Goal: Find specific page/section: Locate a particular part of the current website

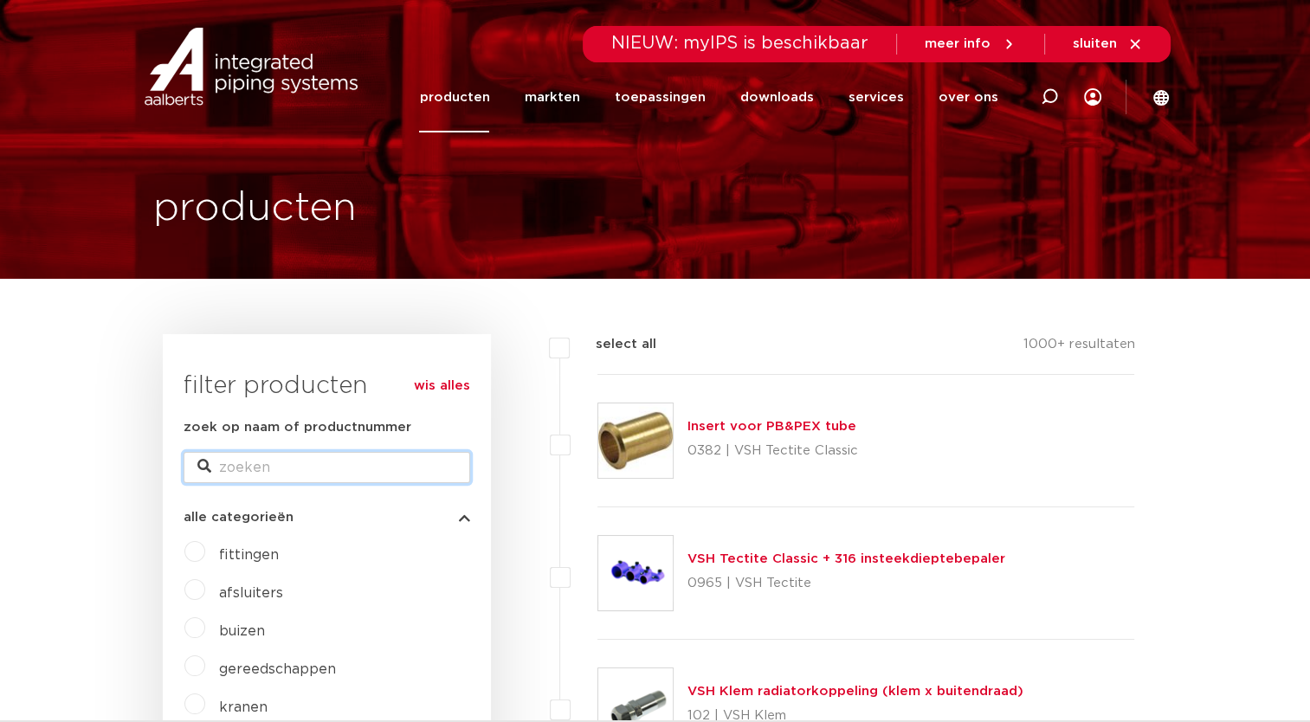
click at [253, 468] on input "zoek op naam of productnummer" at bounding box center [327, 467] width 287 height 31
type input "verloop bi x bu 1/2""
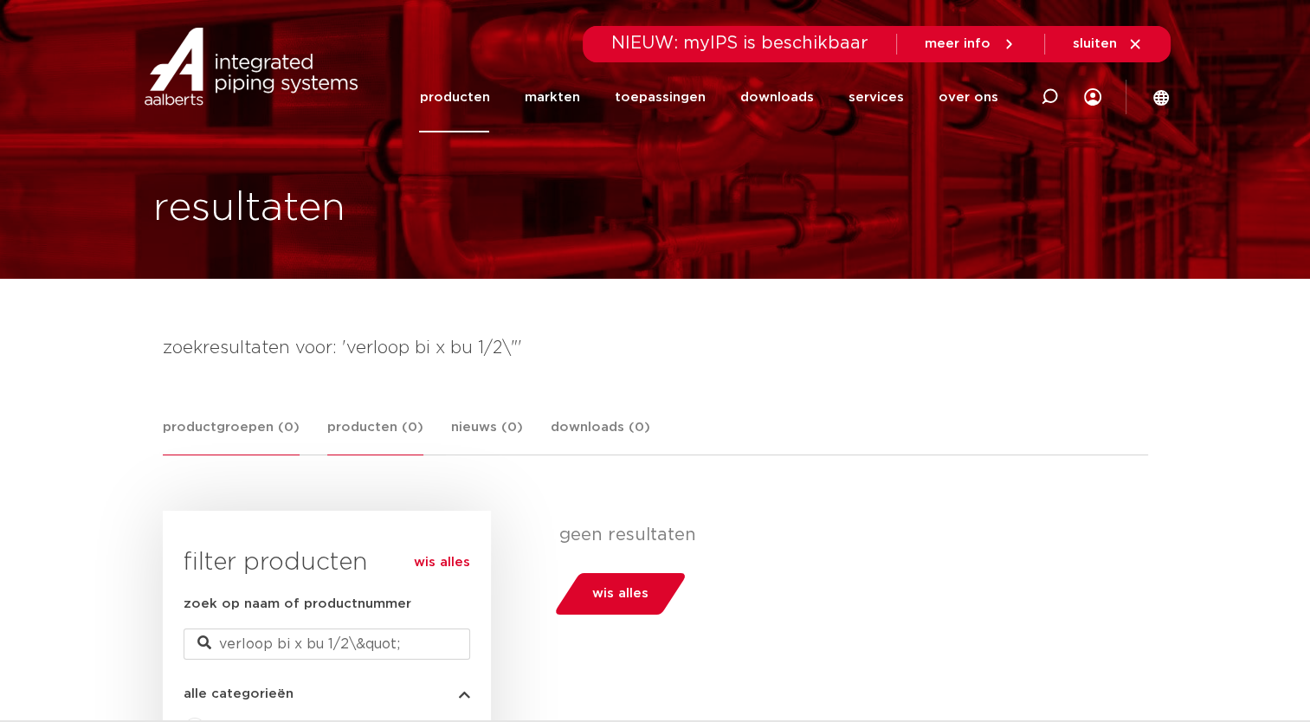
click at [341, 428] on link "producten (0)" at bounding box center [375, 436] width 96 height 38
click at [416, 646] on input "verloop bi x bu 1/2\&quot;" at bounding box center [327, 644] width 287 height 31
